Goal: Browse casually

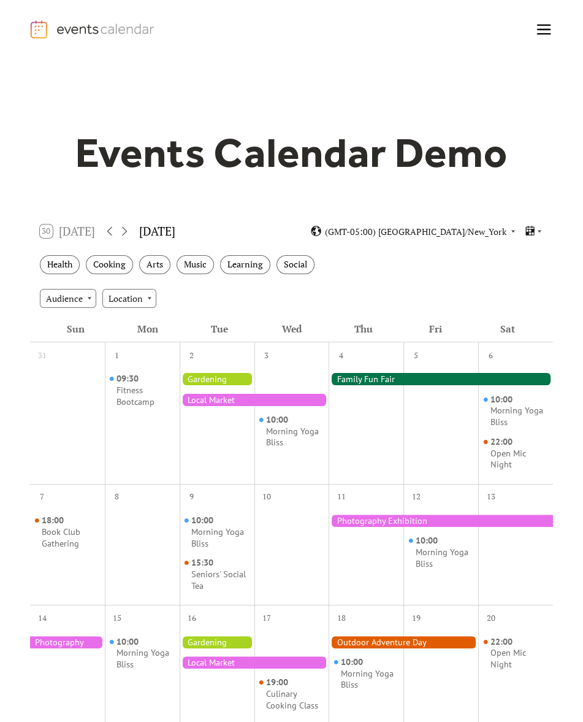
click at [396, 328] on div "Thu" at bounding box center [363, 329] width 72 height 26
click at [354, 372] on div at bounding box center [366, 421] width 75 height 113
